Goal: Transaction & Acquisition: Purchase product/service

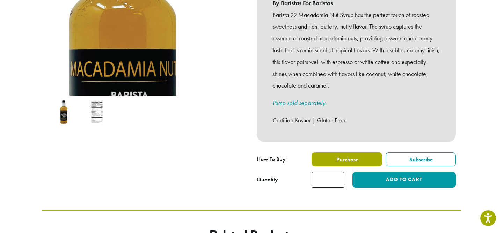
scroll to position [173, 0]
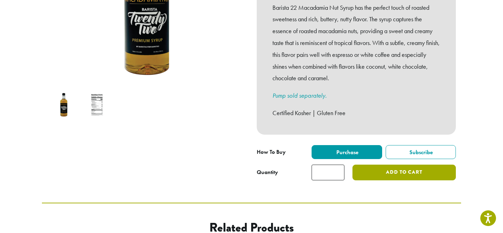
click at [391, 170] on button "Add to cart" at bounding box center [403, 173] width 103 height 16
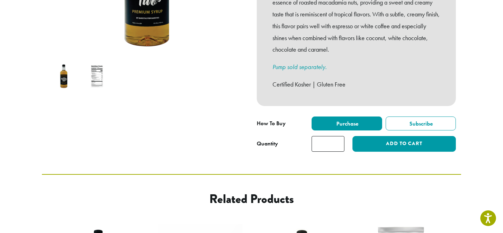
scroll to position [201, 0]
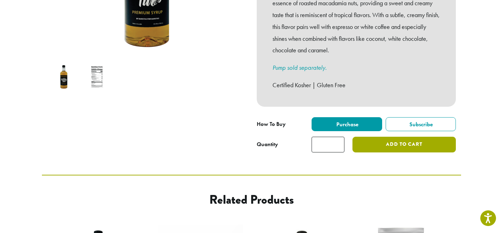
click at [392, 141] on button "Add to cart" at bounding box center [403, 145] width 103 height 16
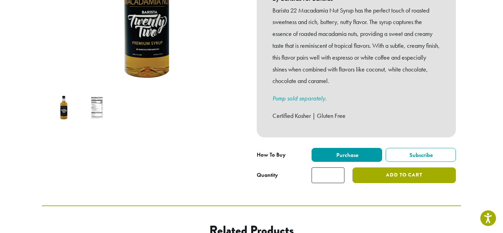
scroll to position [166, 0]
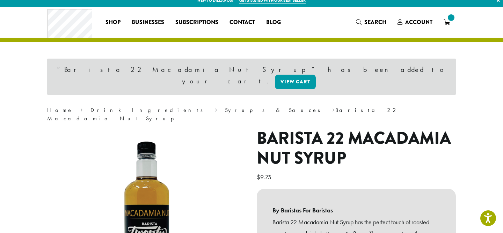
scroll to position [11, 0]
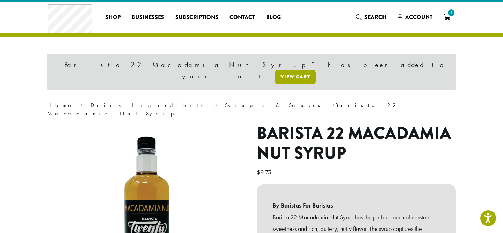
click at [316, 70] on link "View cart" at bounding box center [295, 77] width 41 height 15
